Goal: Task Accomplishment & Management: Manage account settings

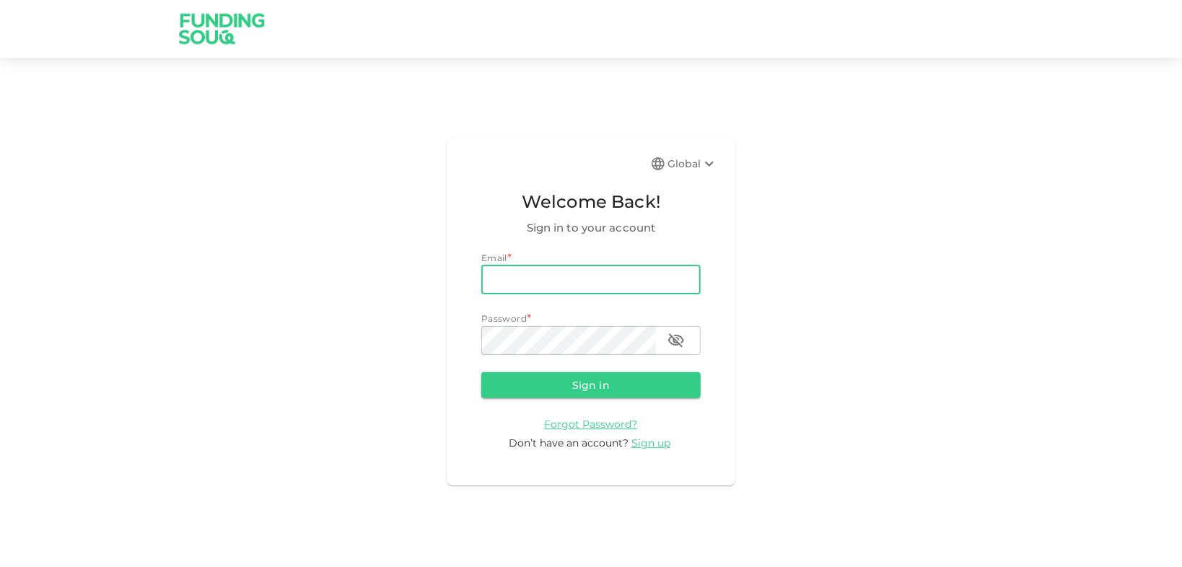
click at [556, 282] on input "email" at bounding box center [590, 280] width 219 height 29
type input "[EMAIL_ADDRESS][DOMAIN_NAME]"
click at [481, 372] on button "Sign in" at bounding box center [590, 385] width 219 height 26
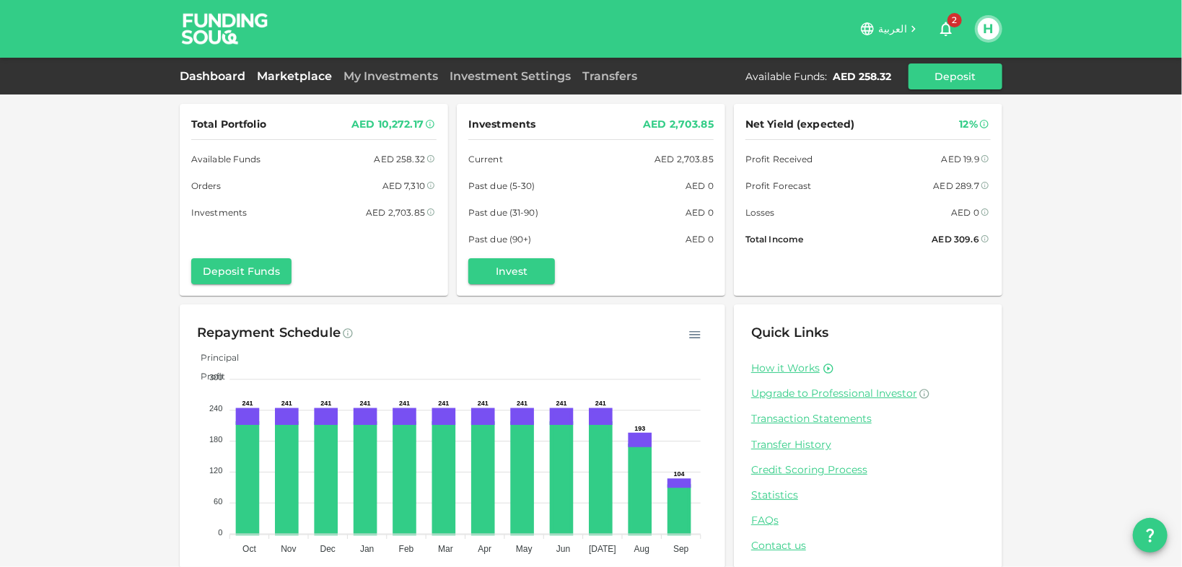
click at [297, 76] on link "Marketplace" at bounding box center [294, 76] width 87 height 14
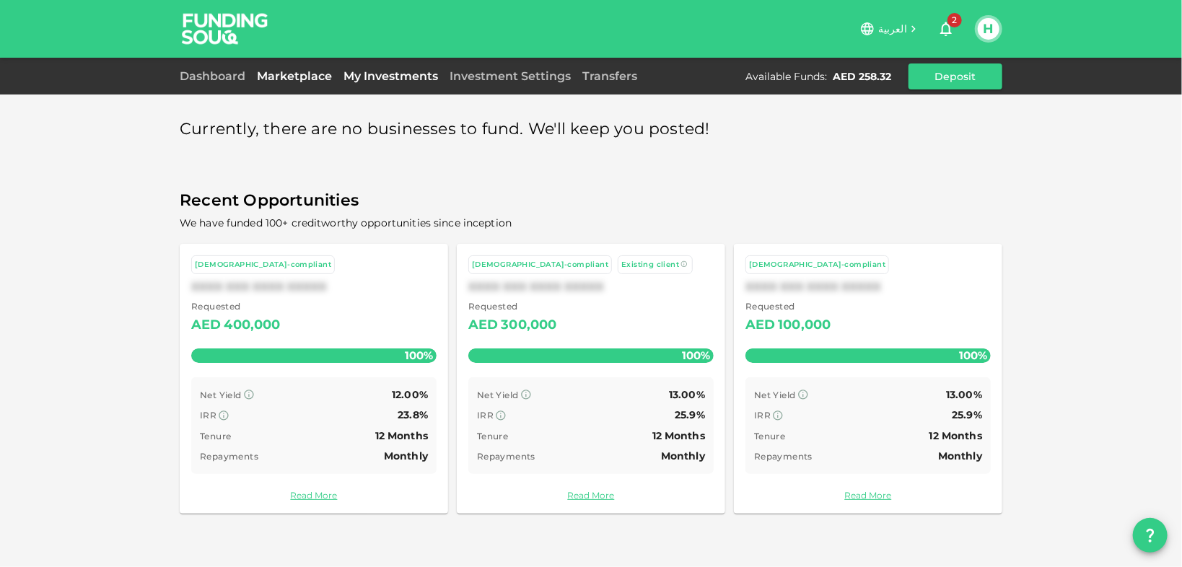
click at [399, 82] on link "My Investments" at bounding box center [391, 76] width 106 height 14
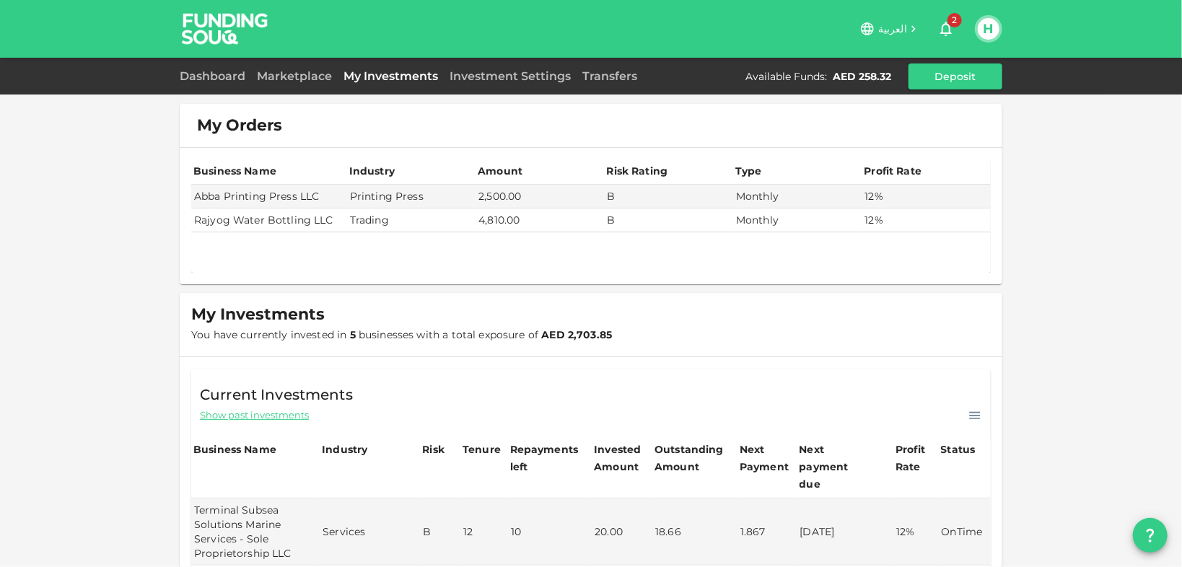
click at [989, 32] on button "H" at bounding box center [989, 29] width 22 height 22
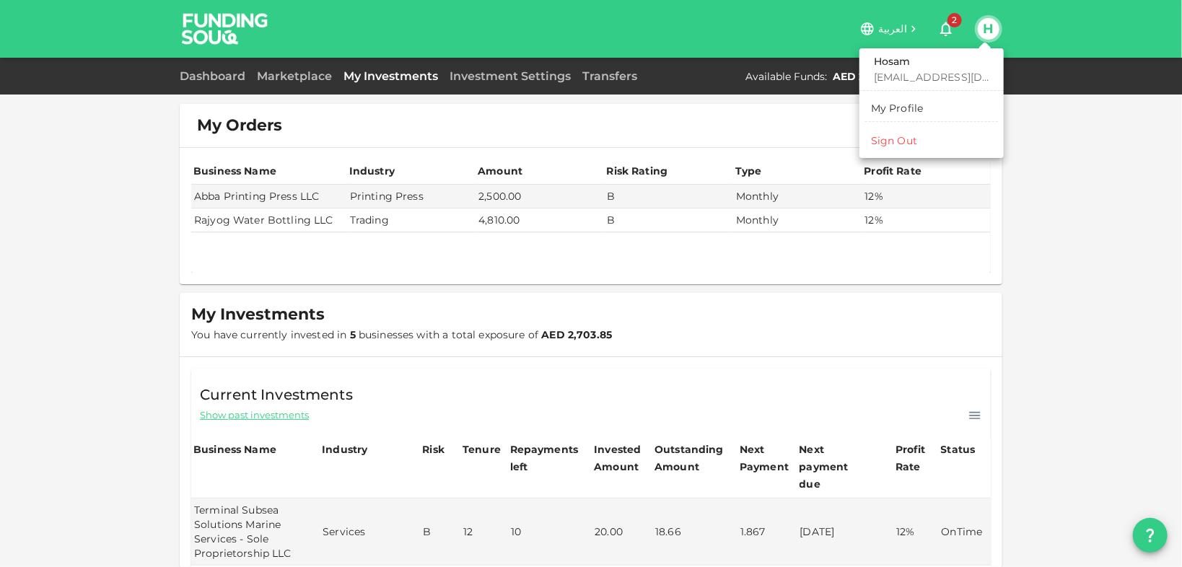
click at [908, 141] on div "Sign Out" at bounding box center [894, 141] width 46 height 14
